Goal: Navigation & Orientation: Find specific page/section

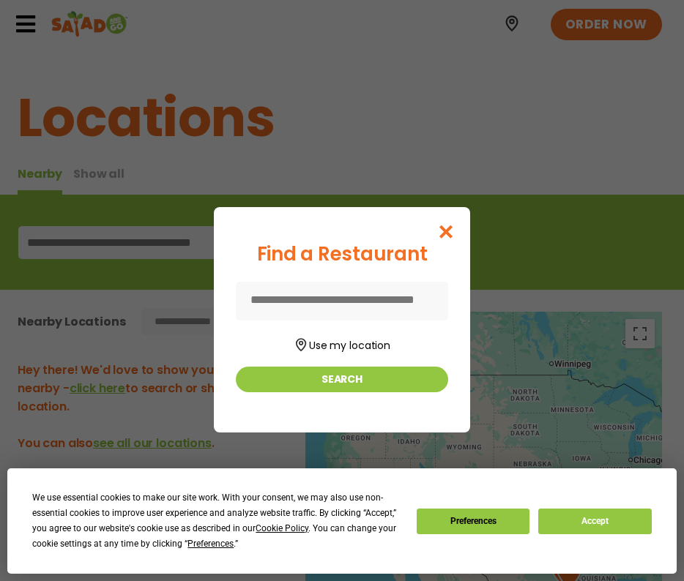
click at [614, 531] on button "Accept" at bounding box center [594, 522] width 113 height 26
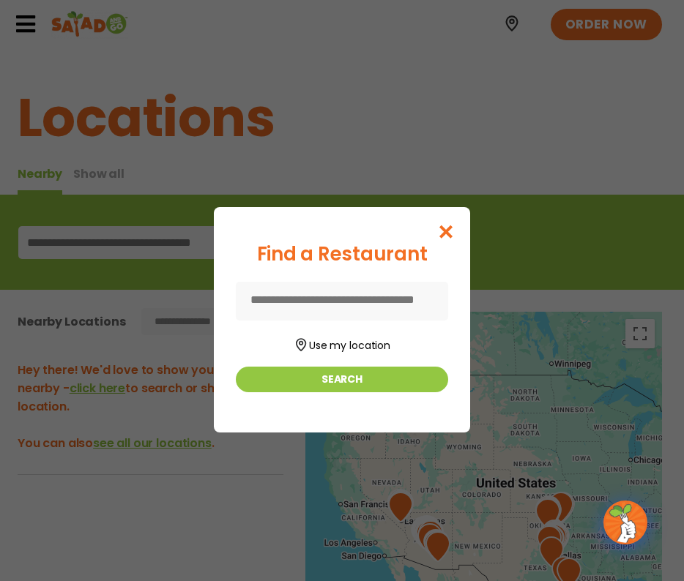
click at [455, 229] on icon "Close modal" at bounding box center [446, 231] width 18 height 15
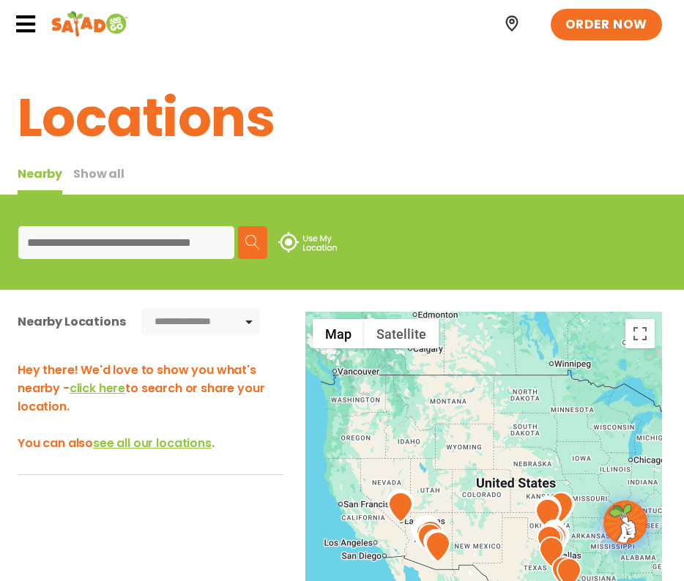
click at [179, 246] on input at bounding box center [126, 242] width 216 height 33
paste input "**********"
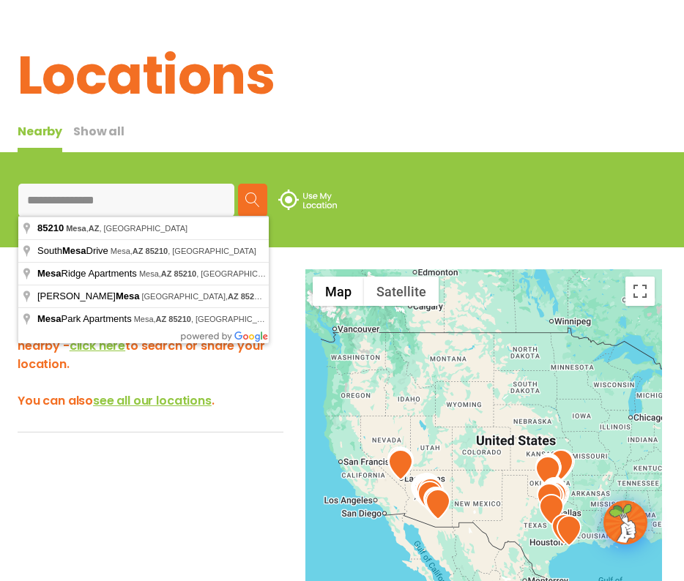
scroll to position [49, 0]
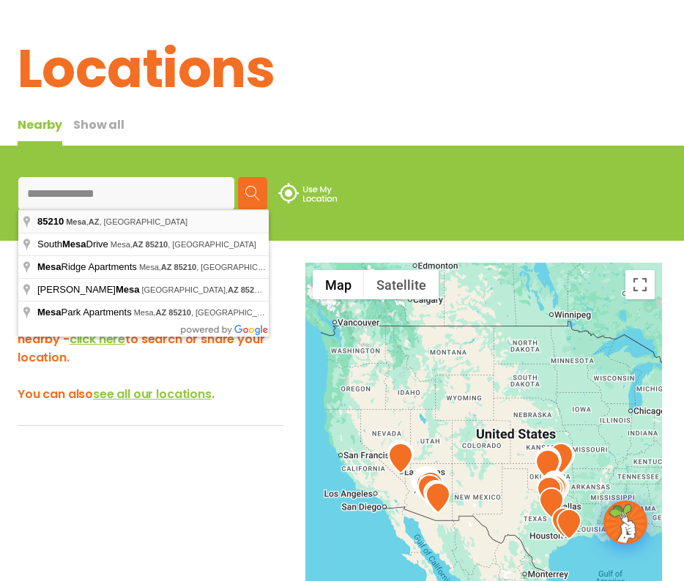
type input "**********"
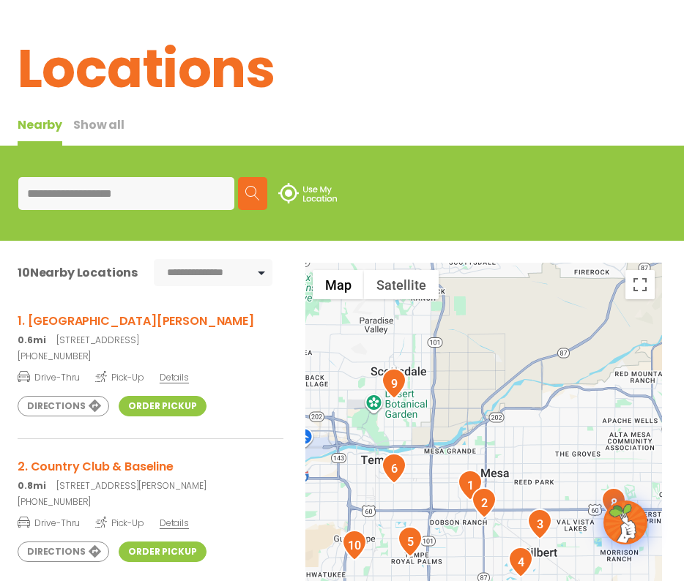
click at [178, 312] on h3 "1. Southern & Alma School" at bounding box center [151, 321] width 266 height 18
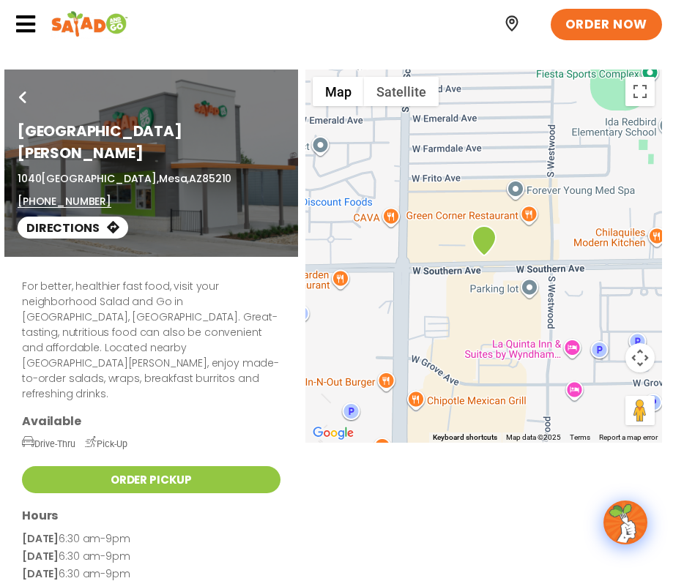
click at [399, 92] on div "Go Back [GEOGRAPHIC_DATA][PERSON_NAME] [STREET_ADDRESS] (602) 805-3015 Directio…" at bounding box center [342, 163] width 684 height 187
drag, startPoint x: 403, startPoint y: 97, endPoint x: 198, endPoint y: 107, distance: 206.0
click at [404, 96] on div "Go Back [GEOGRAPHIC_DATA][PERSON_NAME] [STREET_ADDRESS] (602) 805-3015 Directio…" at bounding box center [342, 163] width 684 height 187
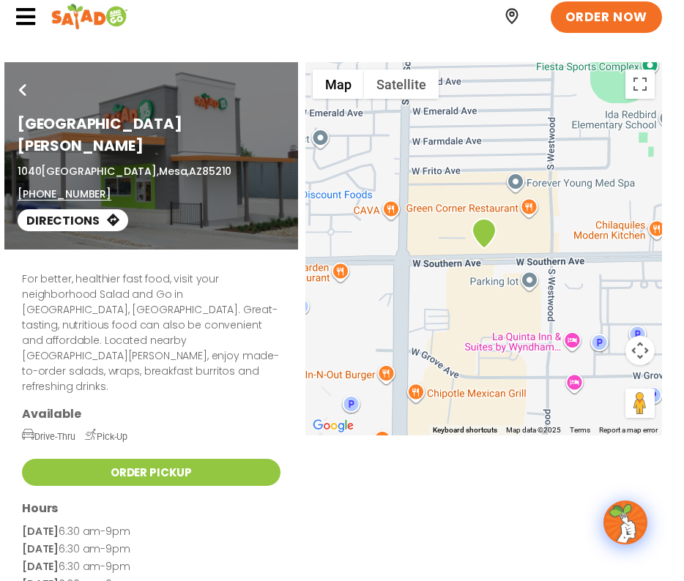
scroll to position [10, 0]
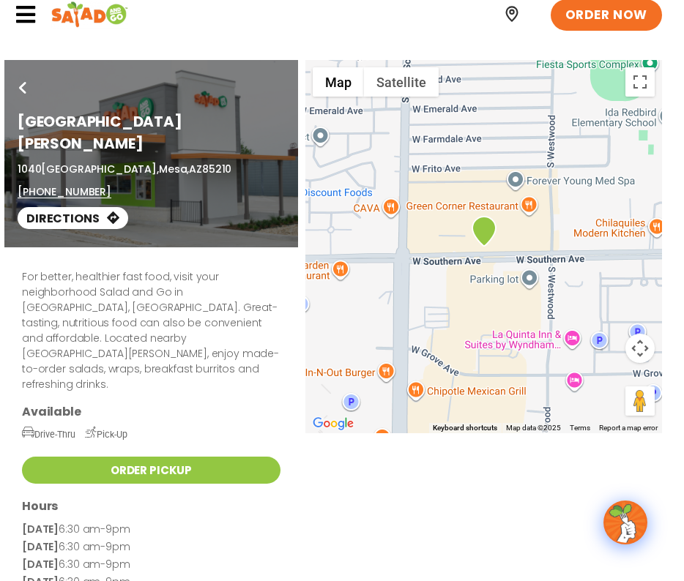
click at [417, 82] on div "Go Back [GEOGRAPHIC_DATA][PERSON_NAME] [STREET_ADDRESS] (602) 805-3015 Directio…" at bounding box center [342, 153] width 684 height 187
click at [414, 83] on div "Go Back [GEOGRAPHIC_DATA][PERSON_NAME] [STREET_ADDRESS] (602) 805-3015 Directio…" at bounding box center [342, 153] width 684 height 187
click at [640, 342] on div "For better, healthier fast food, visit your neighborhood Salad and Go in [GEOGR…" at bounding box center [342, 477] width 684 height 460
click at [636, 350] on div "For better, healthier fast food, visit your neighborhood Salad and Go in [GEOGR…" at bounding box center [342, 477] width 684 height 460
